Goal: Navigation & Orientation: Find specific page/section

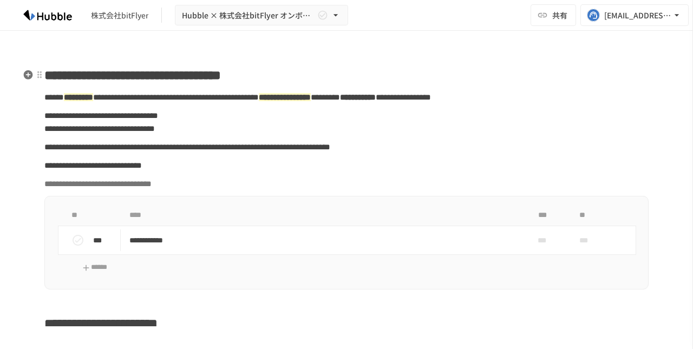
click at [210, 80] on span "**********" at bounding box center [184, 75] width 74 height 13
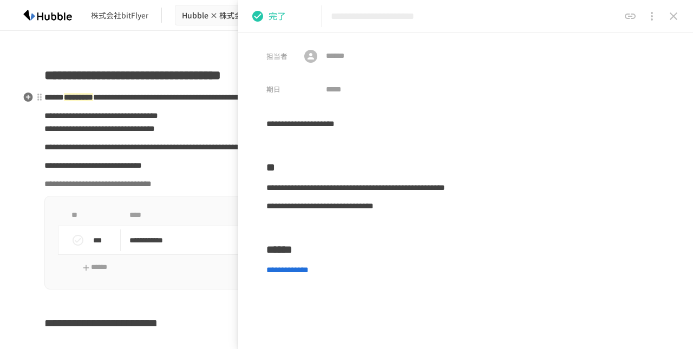
click at [375, 101] on span "**********" at bounding box center [402, 97] width 55 height 8
click at [671, 14] on icon "close drawer" at bounding box center [673, 16] width 8 height 8
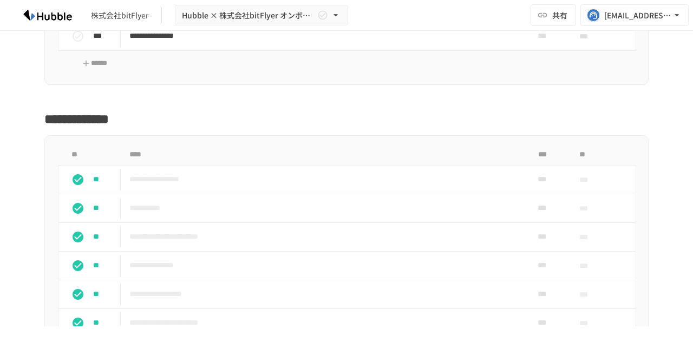
scroll to position [1356, 0]
